Goal: Obtain resource: Obtain resource

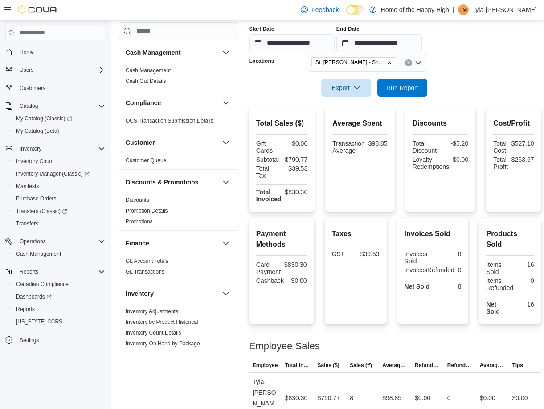
scroll to position [445, 0]
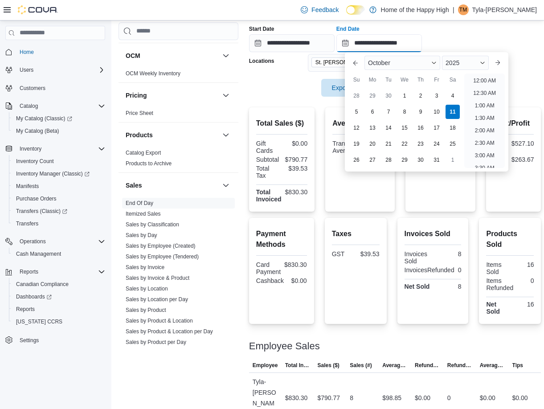
click at [422, 37] on input "**********" at bounding box center [379, 43] width 86 height 18
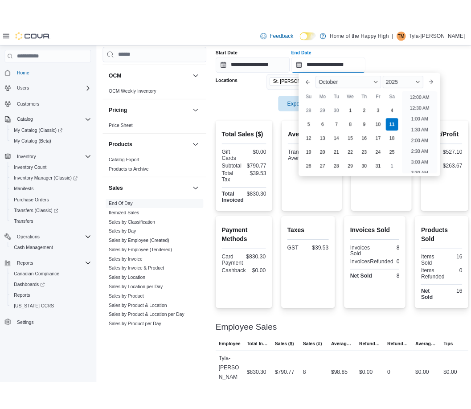
scroll to position [327, 0]
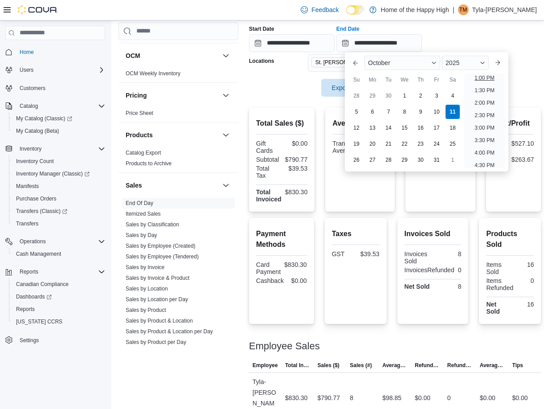
click at [479, 82] on li "1:00 PM" at bounding box center [484, 78] width 27 height 11
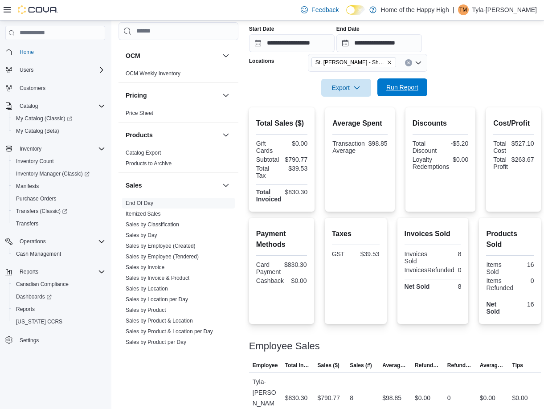
click at [405, 92] on span "Run Report" at bounding box center [402, 87] width 39 height 18
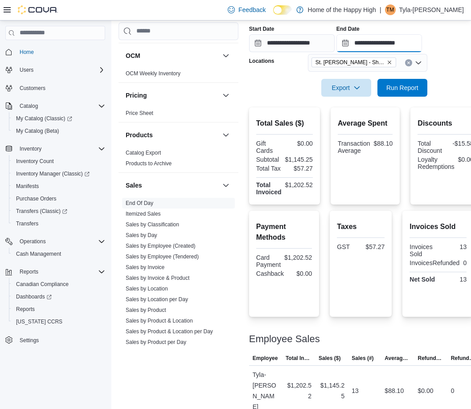
click at [411, 46] on input "**********" at bounding box center [379, 43] width 86 height 18
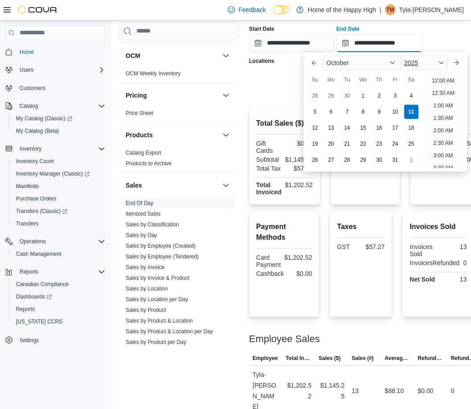
scroll to position [352, 0]
click at [444, 78] on li "2:00 PM" at bounding box center [442, 78] width 27 height 11
type input "**********"
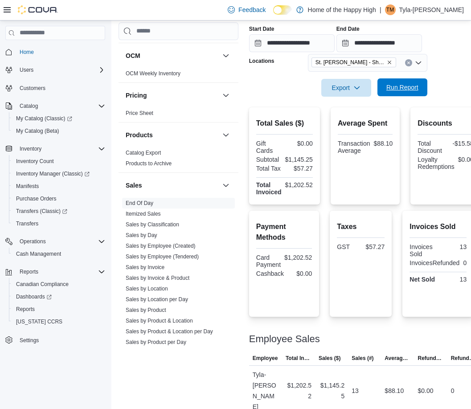
click at [414, 87] on span "Run Report" at bounding box center [402, 87] width 32 height 9
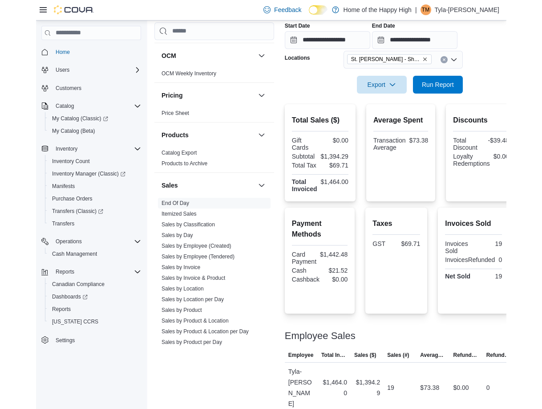
scroll to position [163, 0]
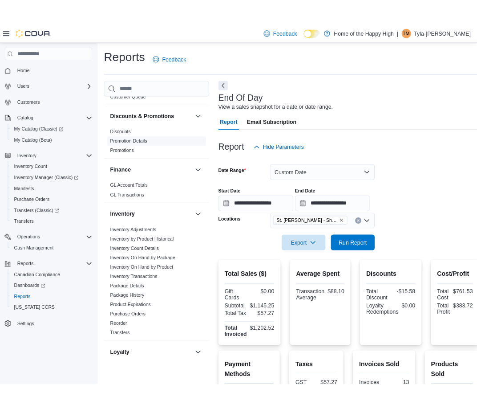
scroll to position [134, 0]
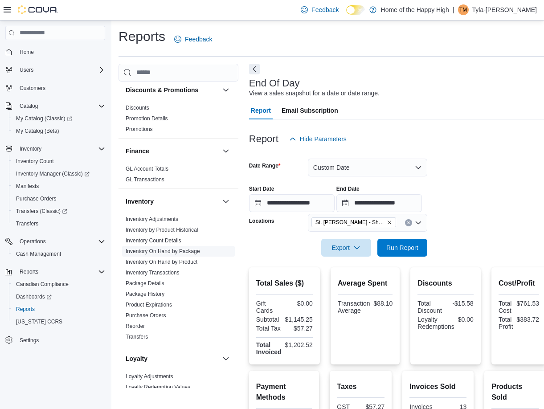
click at [192, 253] on link "Inventory On Hand by Package" at bounding box center [163, 251] width 74 height 6
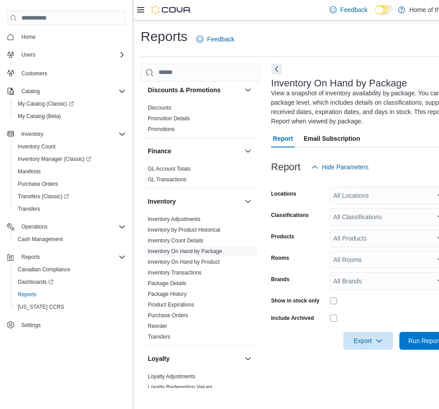
click at [143, 7] on icon at bounding box center [140, 9] width 7 height 7
click at [143, 10] on icon at bounding box center [140, 9] width 7 height 5
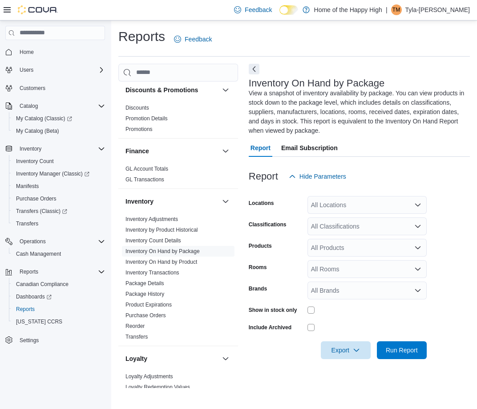
click at [375, 211] on div "All Locations" at bounding box center [367, 205] width 119 height 18
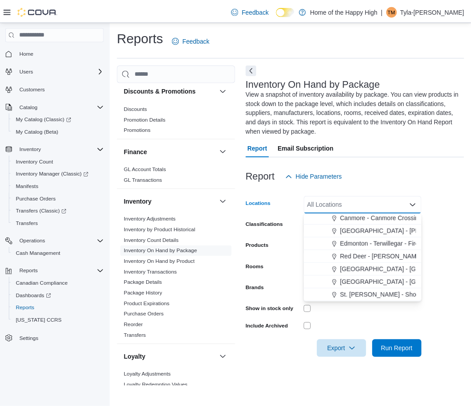
scroll to position [134, 0]
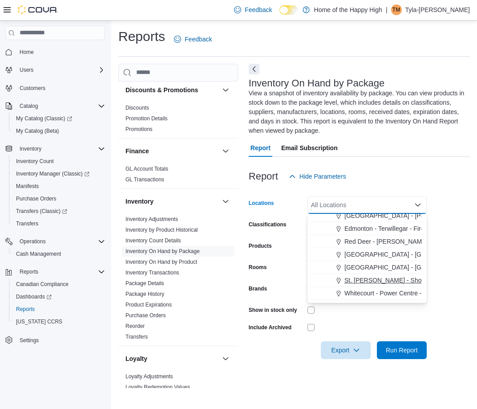
click at [379, 283] on span "St. [PERSON_NAME] - Shoppes @ [PERSON_NAME] - Fire & Flower" at bounding box center [442, 280] width 195 height 9
click at [449, 201] on form "Locations St. Albert - Shoppes @ Giroux - Fire & Flower Combo box. Selected. St…" at bounding box center [359, 272] width 221 height 174
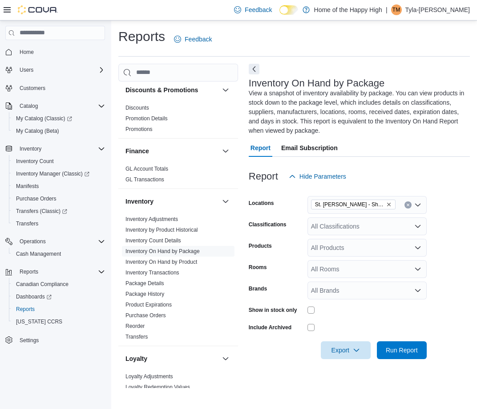
click at [384, 217] on div "All Classifications" at bounding box center [367, 226] width 119 height 18
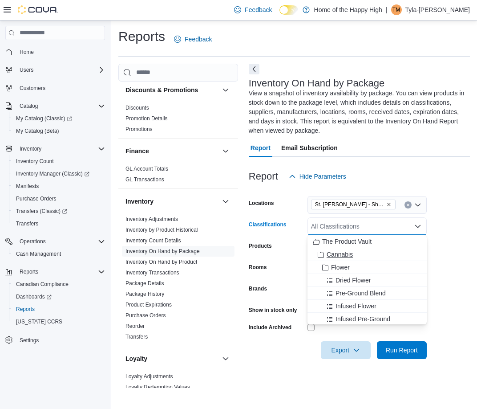
click at [345, 253] on span "Cannabis" at bounding box center [340, 254] width 26 height 9
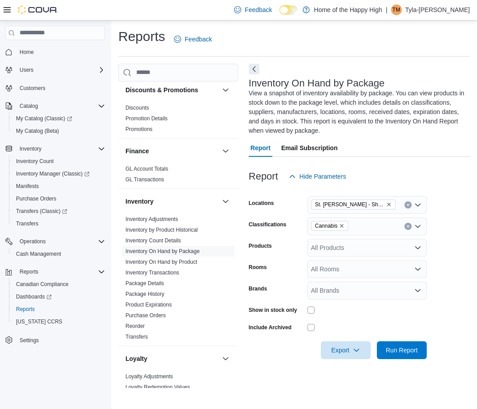
click at [448, 260] on form "Locations St. Albert - Shoppes @ Giroux - Fire & Flower Classifications Cannabi…" at bounding box center [359, 272] width 221 height 174
click at [403, 343] on span "Run Report" at bounding box center [402, 350] width 39 height 18
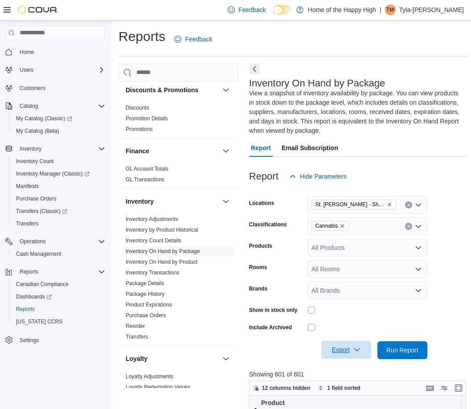
click at [346, 352] on span "Export" at bounding box center [345, 350] width 39 height 18
click at [352, 301] on button "Export to Excel" at bounding box center [347, 297] width 51 height 18
drag, startPoint x: 184, startPoint y: 263, endPoint x: 210, endPoint y: 256, distance: 26.8
click at [184, 263] on link "Inventory On Hand by Product" at bounding box center [162, 262] width 72 height 6
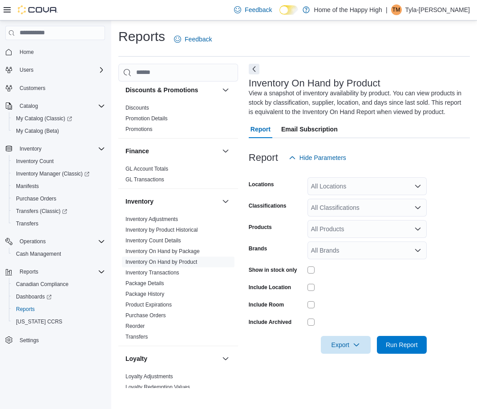
click at [371, 182] on div "All Locations" at bounding box center [367, 186] width 119 height 18
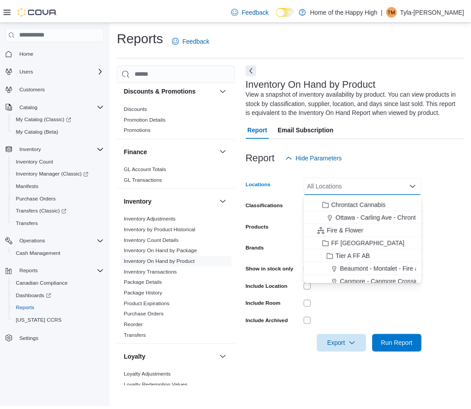
scroll to position [134, 0]
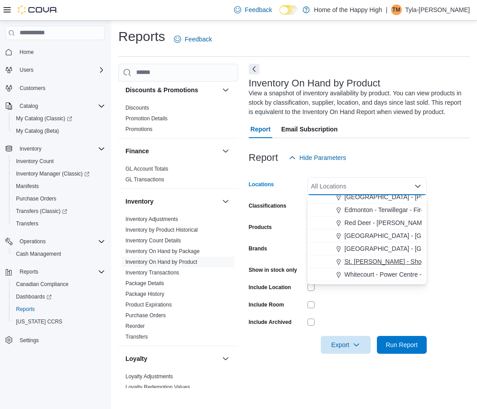
click at [368, 257] on span "St. [PERSON_NAME] - Shoppes @ [PERSON_NAME] - Fire & Flower" at bounding box center [442, 261] width 195 height 9
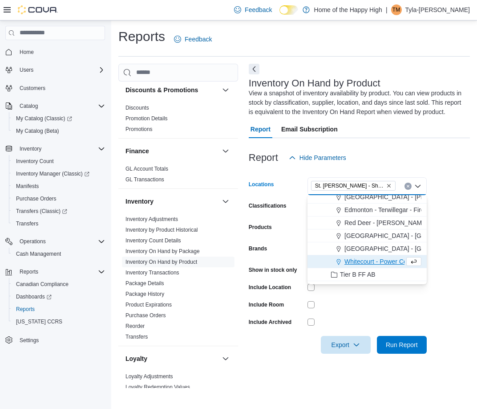
click at [438, 174] on div at bounding box center [359, 172] width 221 height 11
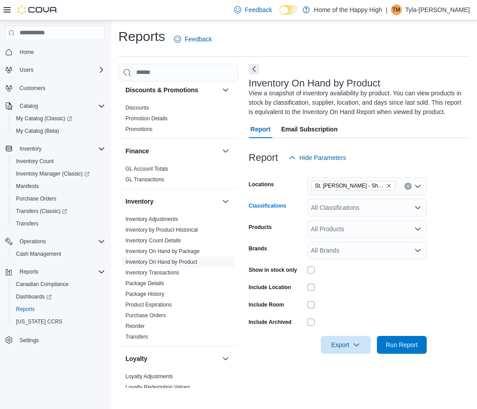
click at [376, 203] on div "All Classifications" at bounding box center [367, 208] width 119 height 18
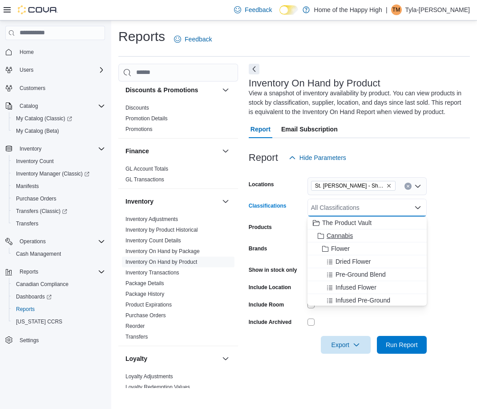
click at [347, 238] on span "Cannabis" at bounding box center [340, 235] width 26 height 9
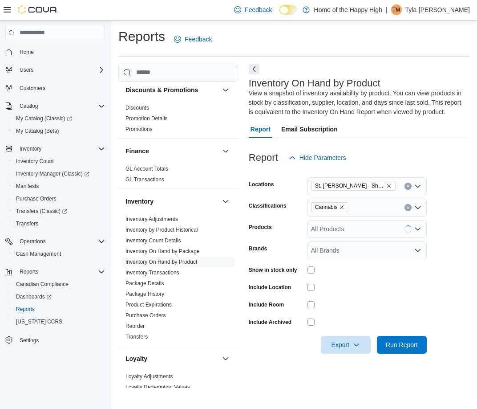
click at [460, 233] on form "Locations St. Albert - Shoppes @ Giroux - Fire & Flower Classifications Cannabi…" at bounding box center [359, 260] width 221 height 187
click at [401, 342] on span "Run Report" at bounding box center [402, 344] width 32 height 9
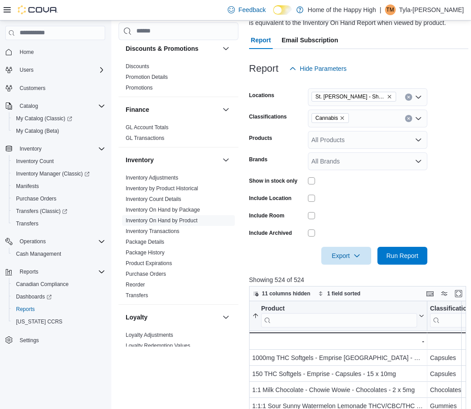
scroll to position [45, 0]
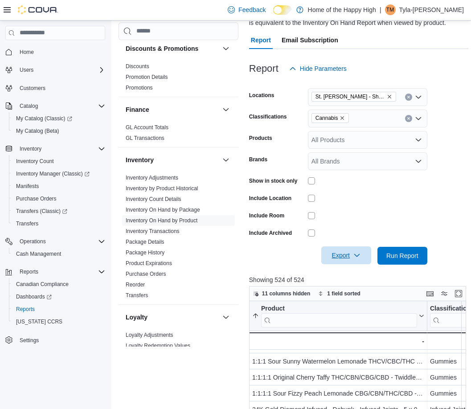
click at [348, 251] on span "Export" at bounding box center [345, 255] width 39 height 18
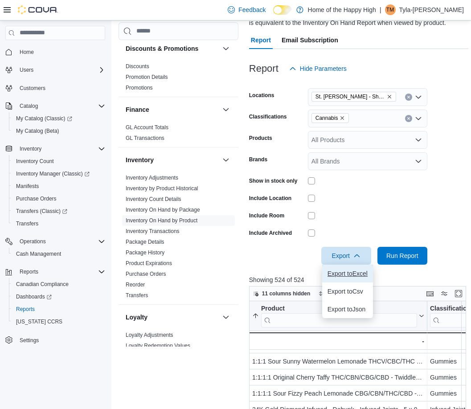
click at [346, 273] on span "Export to Excel" at bounding box center [347, 273] width 40 height 7
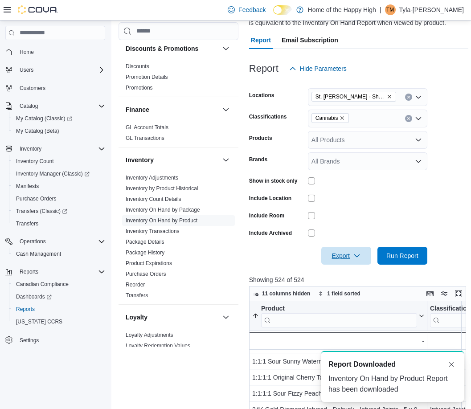
scroll to position [0, 0]
